Goal: Information Seeking & Learning: Learn about a topic

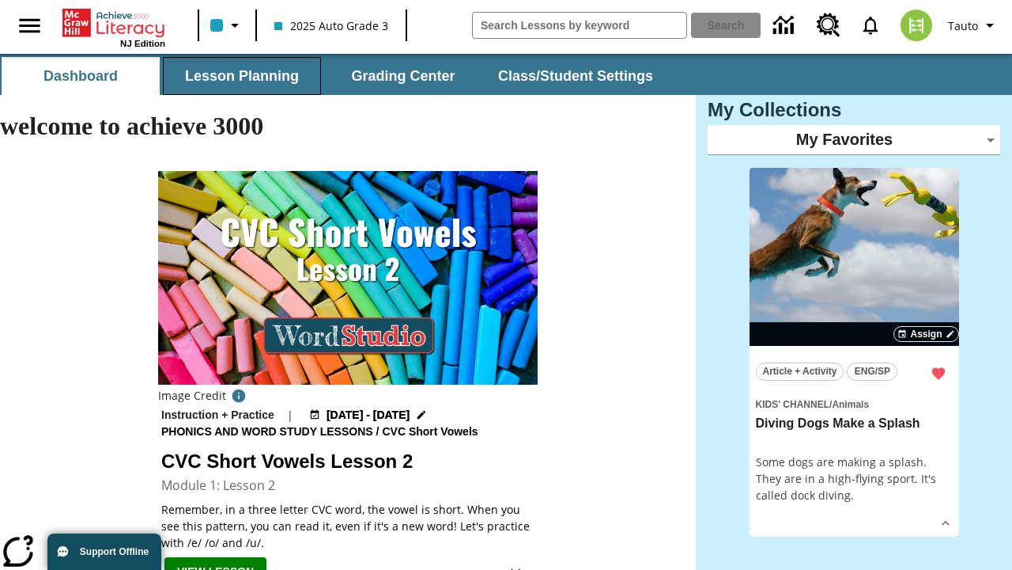
click at [242, 76] on button "Lesson Planning" at bounding box center [242, 76] width 158 height 38
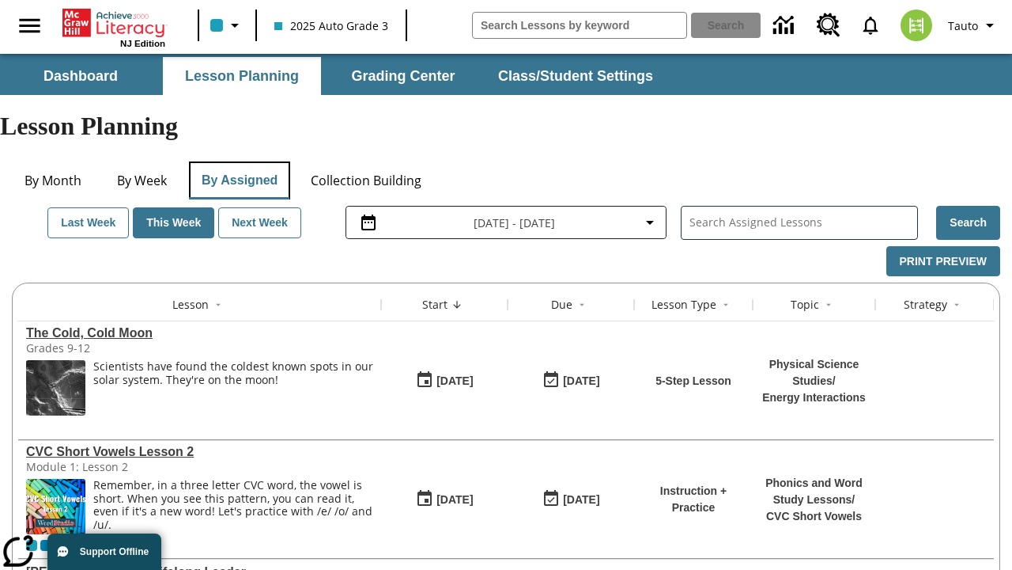
click at [239, 161] on button "By Assigned" at bounding box center [239, 180] width 101 height 38
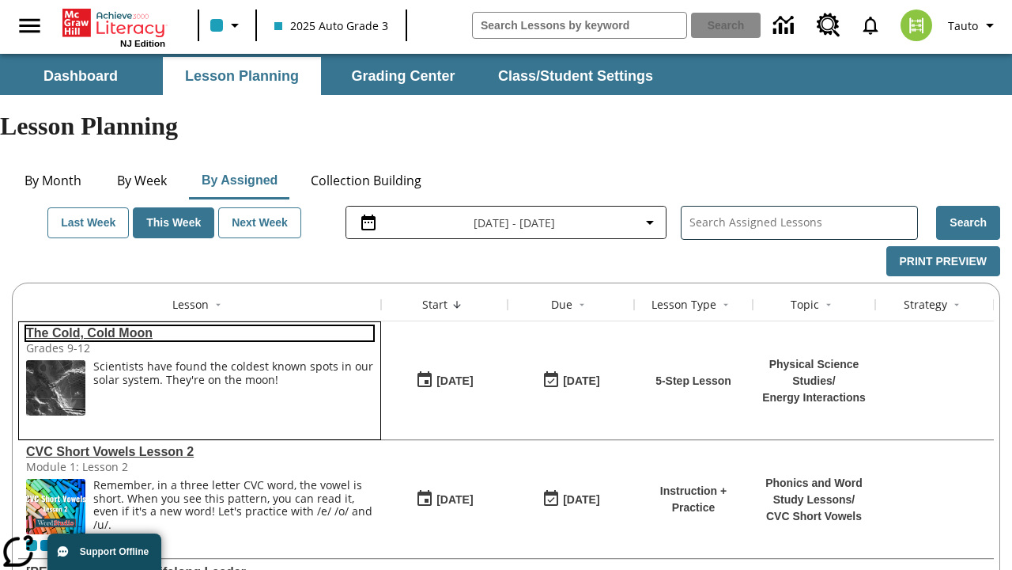
click at [199, 326] on link "The Cold, Cold Moon" at bounding box center [199, 333] width 347 height 14
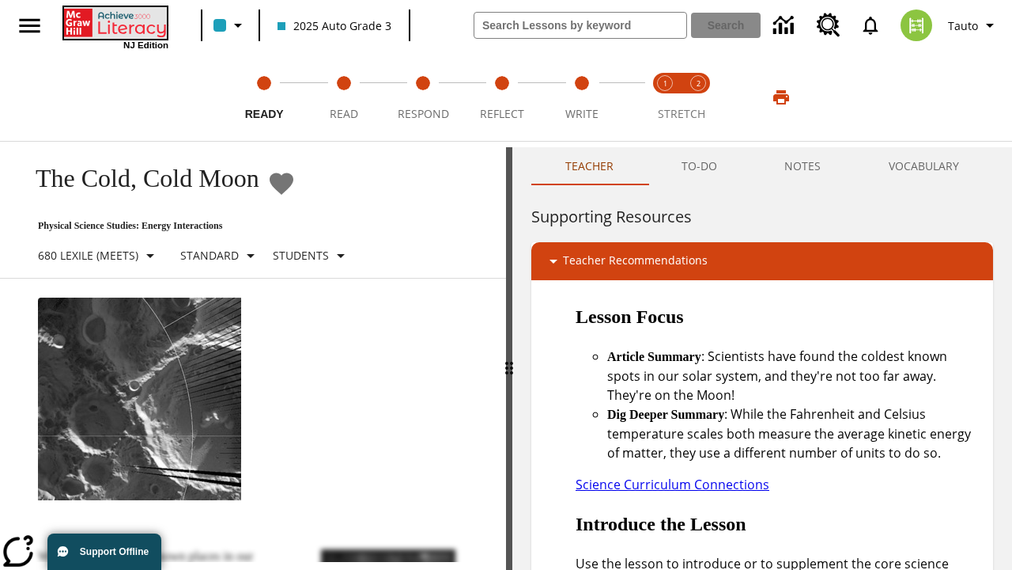
click at [114, 21] on icon "Home" at bounding box center [116, 23] width 105 height 32
